Goal: Task Accomplishment & Management: Use online tool/utility

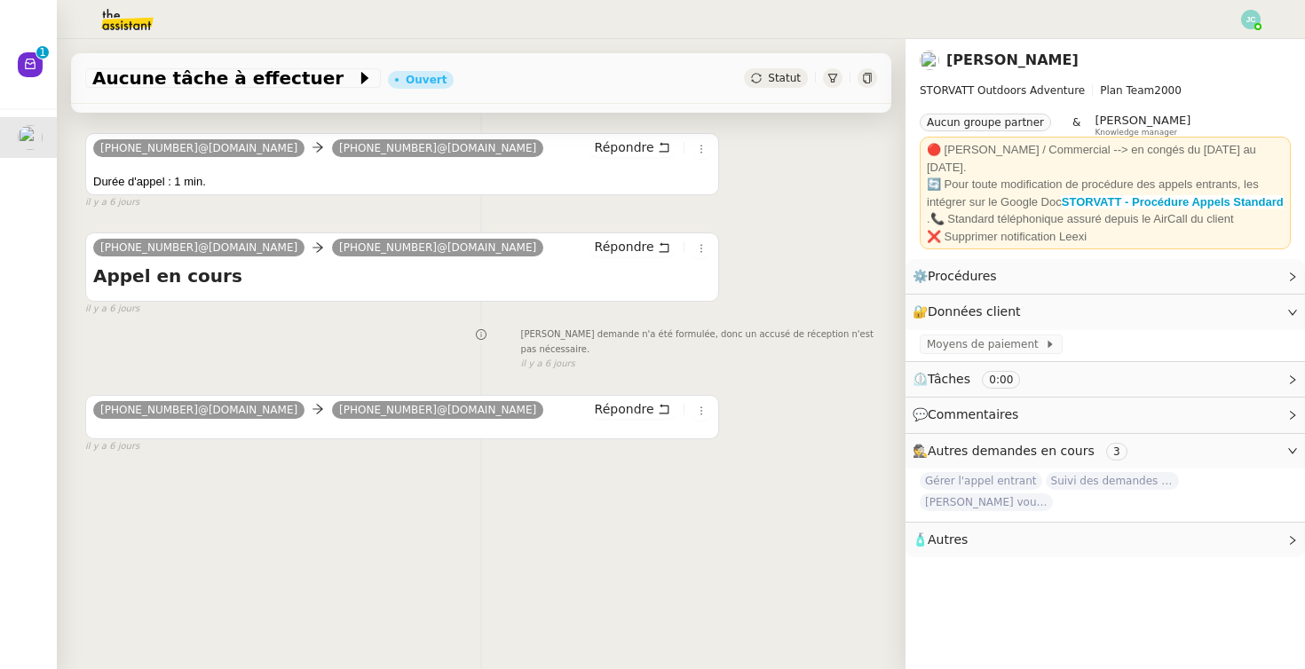
scroll to position [226, 0]
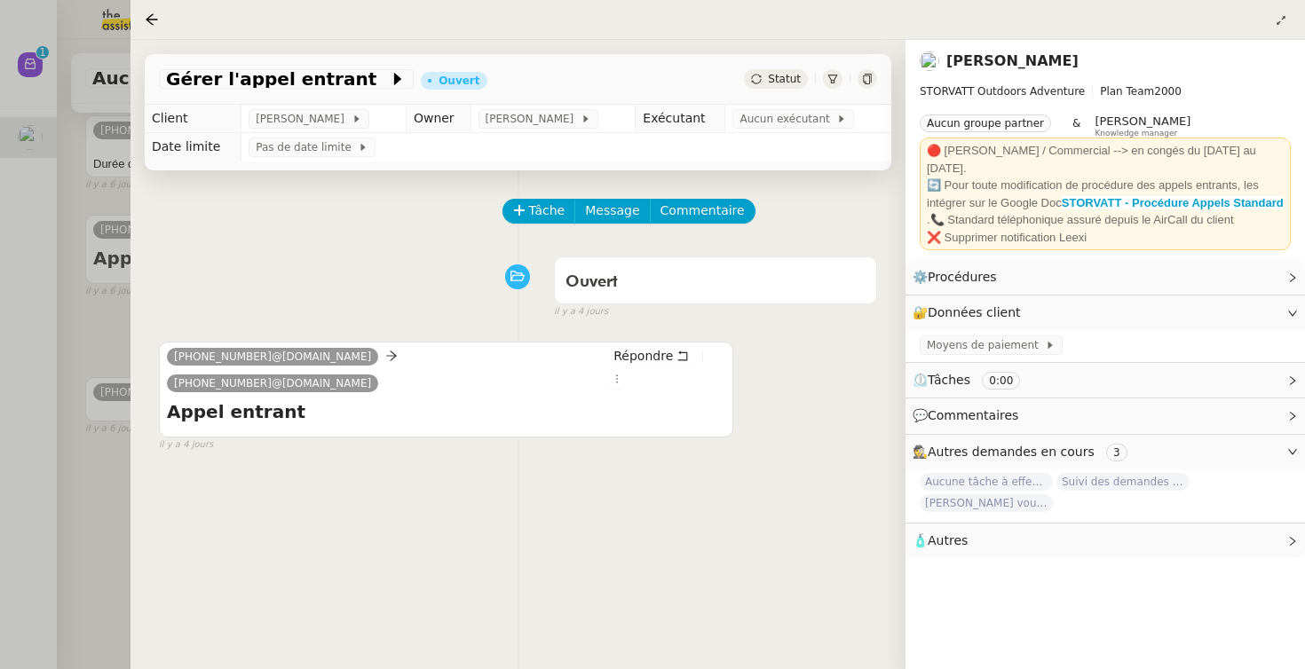
click at [91, 217] on div at bounding box center [652, 334] width 1305 height 669
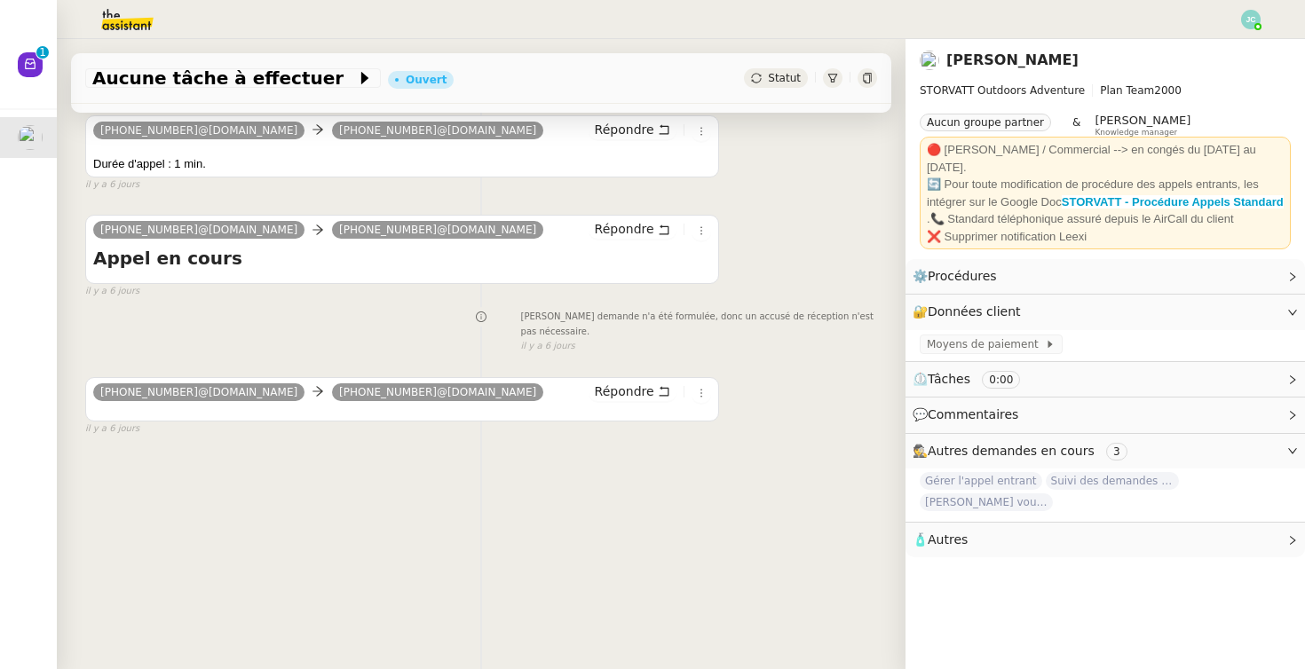
click at [138, 23] on img at bounding box center [113, 19] width 138 height 39
